Goal: Find contact information: Find contact information

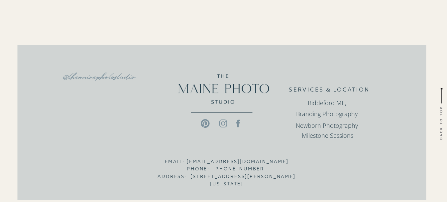
scroll to position [1677, 0]
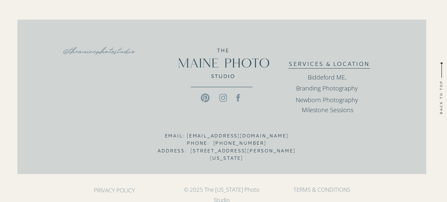
click at [328, 89] on h3 "Branding Photography" at bounding box center [327, 87] width 108 height 8
drag, startPoint x: 280, startPoint y: 95, endPoint x: 343, endPoint y: 100, distance: 63.7
click at [343, 100] on h3 "Newborn Photography" at bounding box center [327, 98] width 108 height 8
click at [315, 132] on div at bounding box center [221, 97] width 409 height 154
drag, startPoint x: 180, startPoint y: 136, endPoint x: 294, endPoint y: 136, distance: 113.7
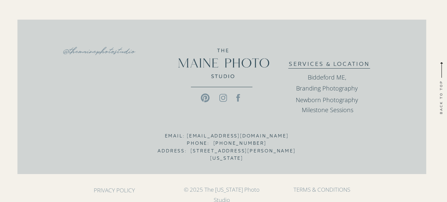
click at [294, 136] on h3 "Email: themainephotostudio@gmail.com Phone: 207.689.0020 Address: 17 Alfred Str…" at bounding box center [227, 140] width 139 height 17
copy h3 "themainephotostudio@gmail.com"
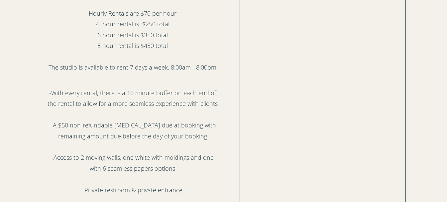
scroll to position [731, 0]
